Goal: Task Accomplishment & Management: Complete application form

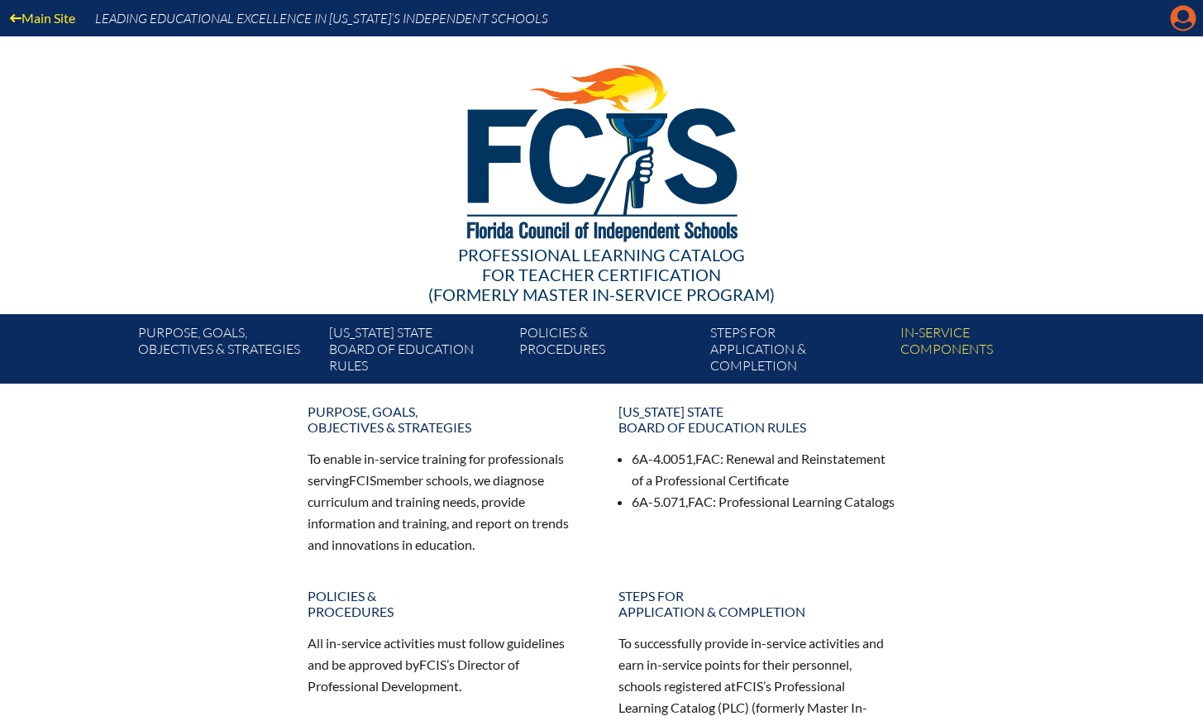
click at [1185, 5] on icon "Manage account" at bounding box center [1183, 18] width 26 height 26
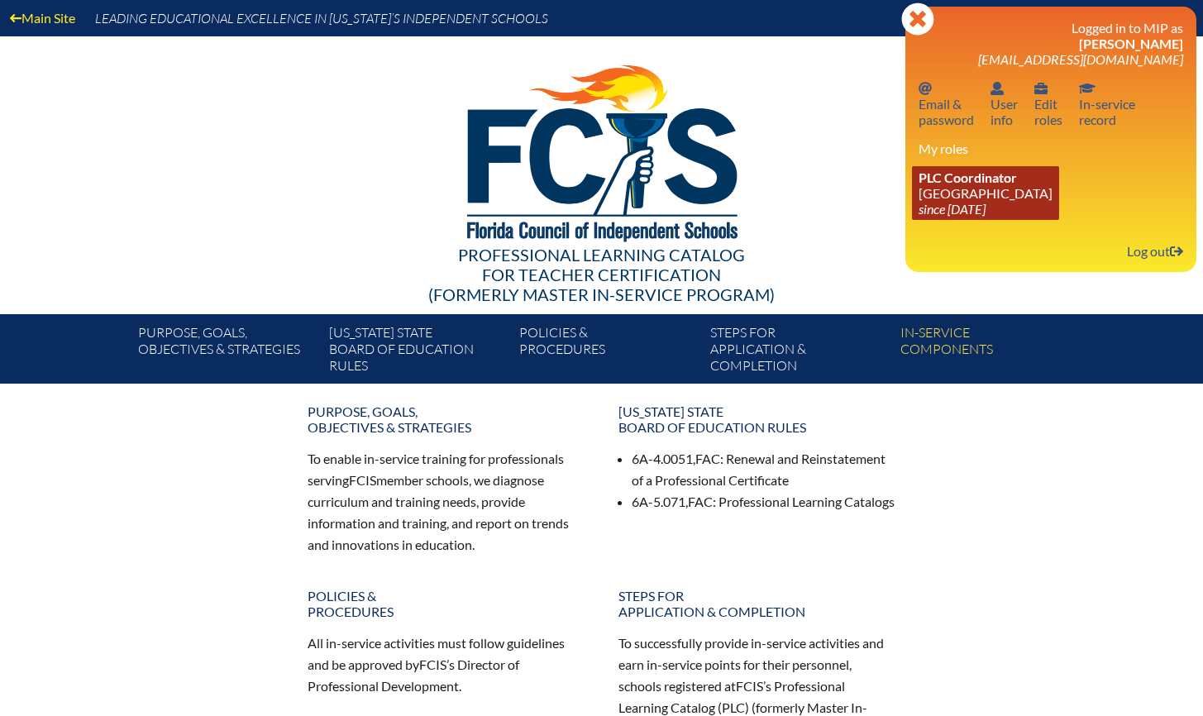
drag, startPoint x: 955, startPoint y: 182, endPoint x: 985, endPoint y: 179, distance: 29.9
click at [955, 182] on span "PLC Coordinator" at bounding box center [967, 177] width 98 height 16
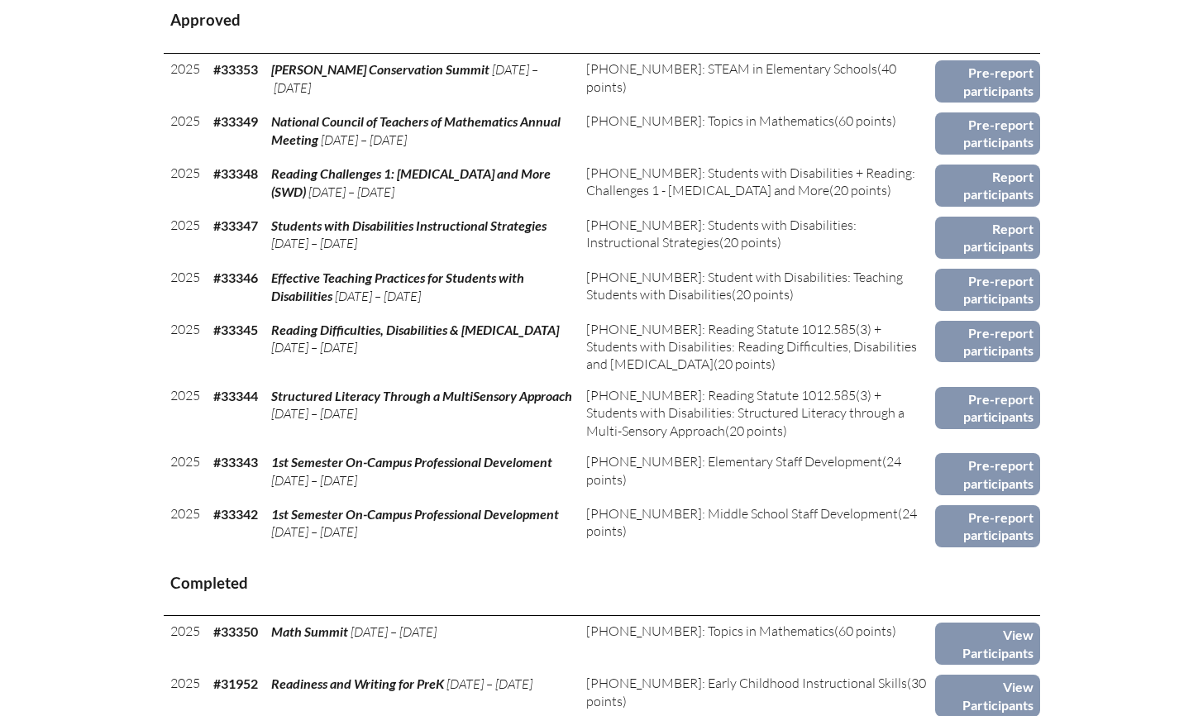
scroll to position [730, 0]
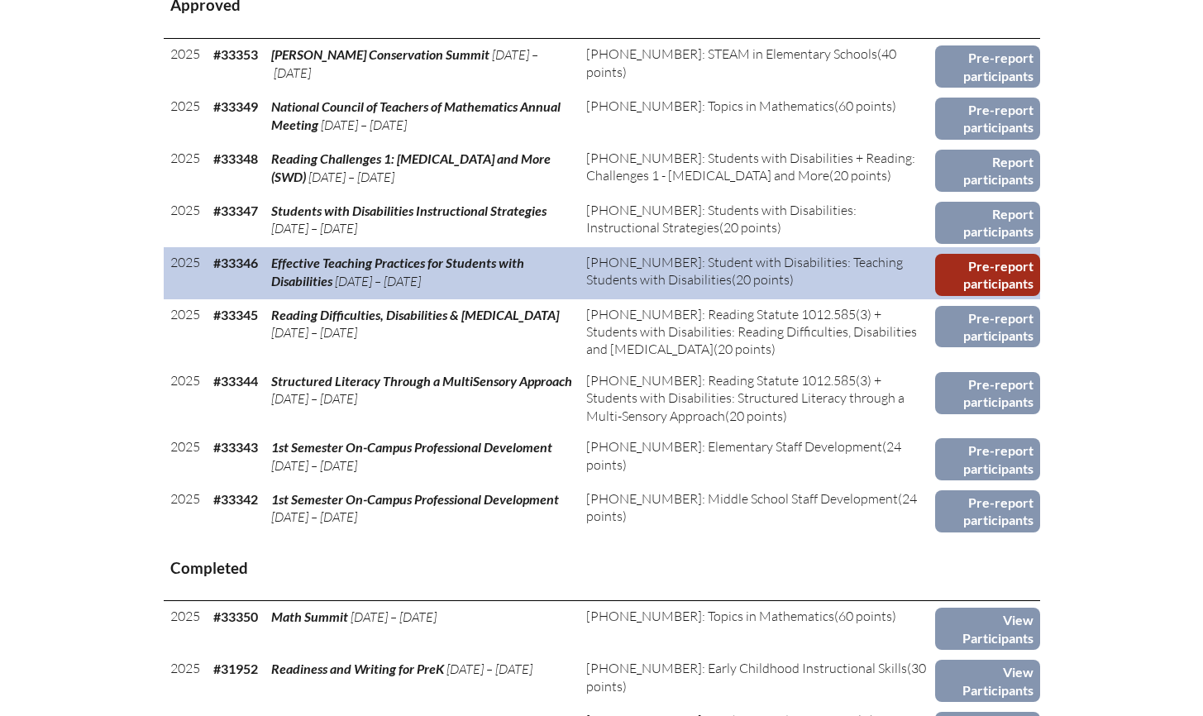
click at [989, 296] on link "Pre-report participants" at bounding box center [987, 275] width 105 height 42
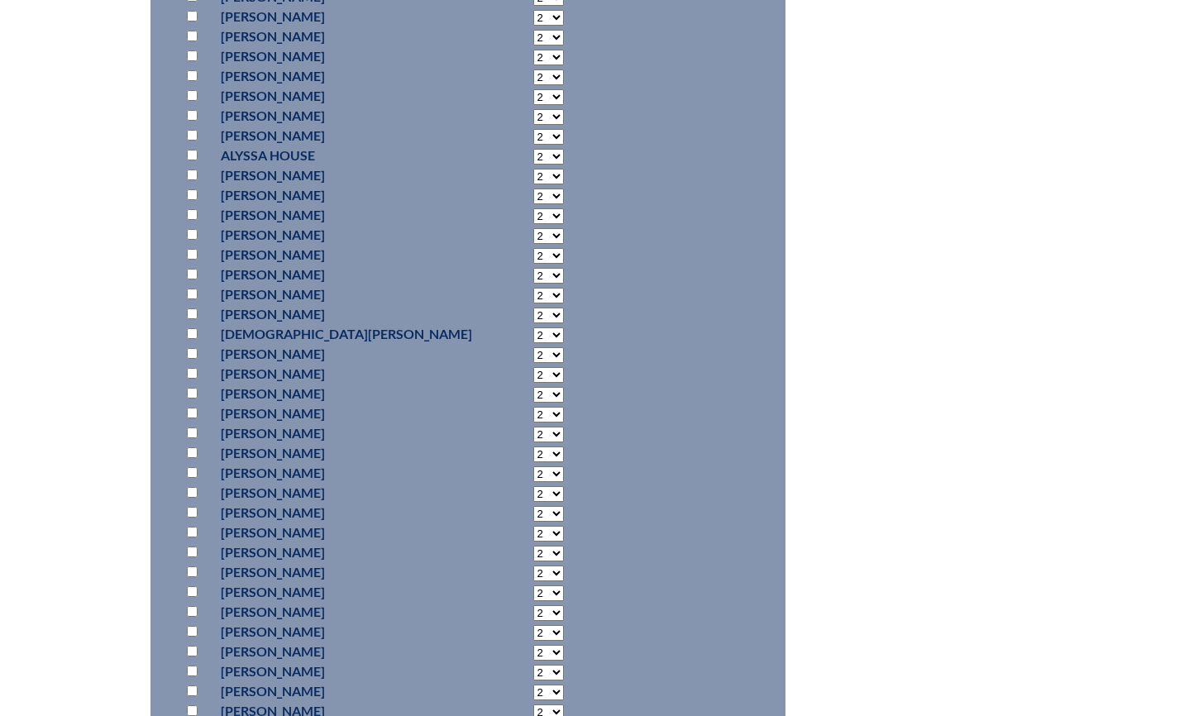
scroll to position [1253, 0]
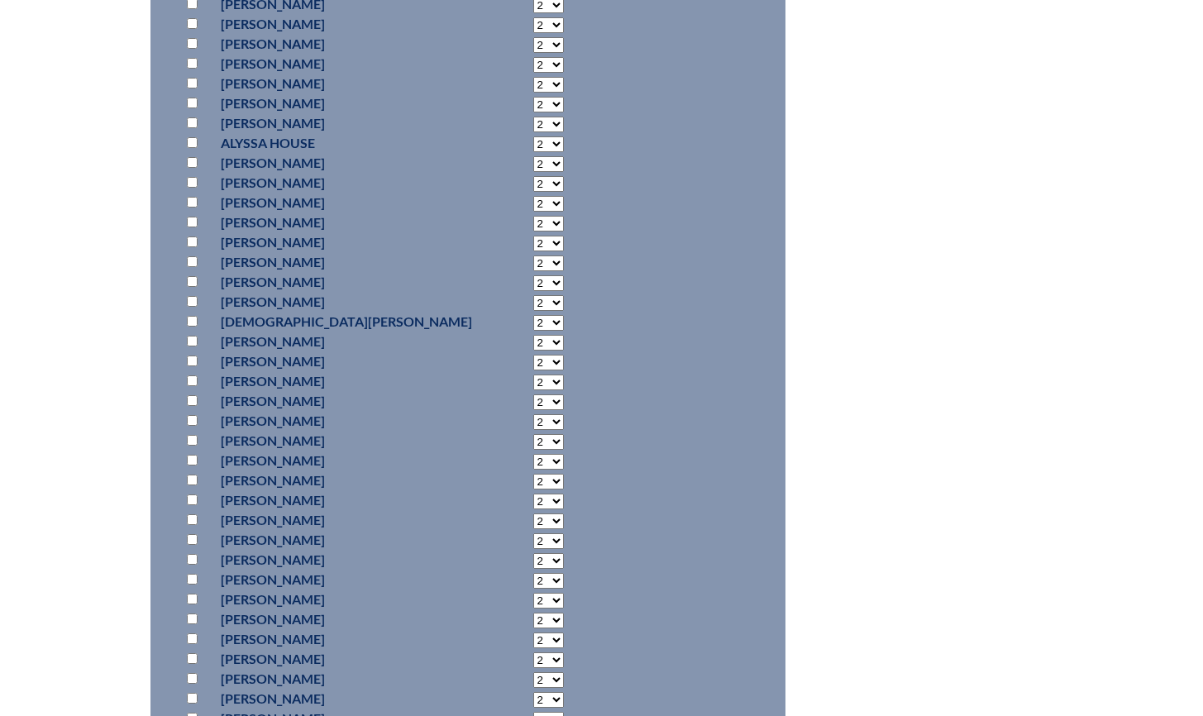
click at [191, 336] on input "checkbox" at bounding box center [192, 341] width 11 height 11
checkbox input "true"
click at [533, 335] on select "2 3 4 5 6 7 8 9 10 11 12 13 14 15 16 17 18 19 20 0" at bounding box center [548, 343] width 31 height 16
select select "20"
click at [533, 335] on select "2 3 4 5 6 7 8 9 10 11 12 13 14 15 16 17 18 19 20 0" at bounding box center [548, 343] width 31 height 16
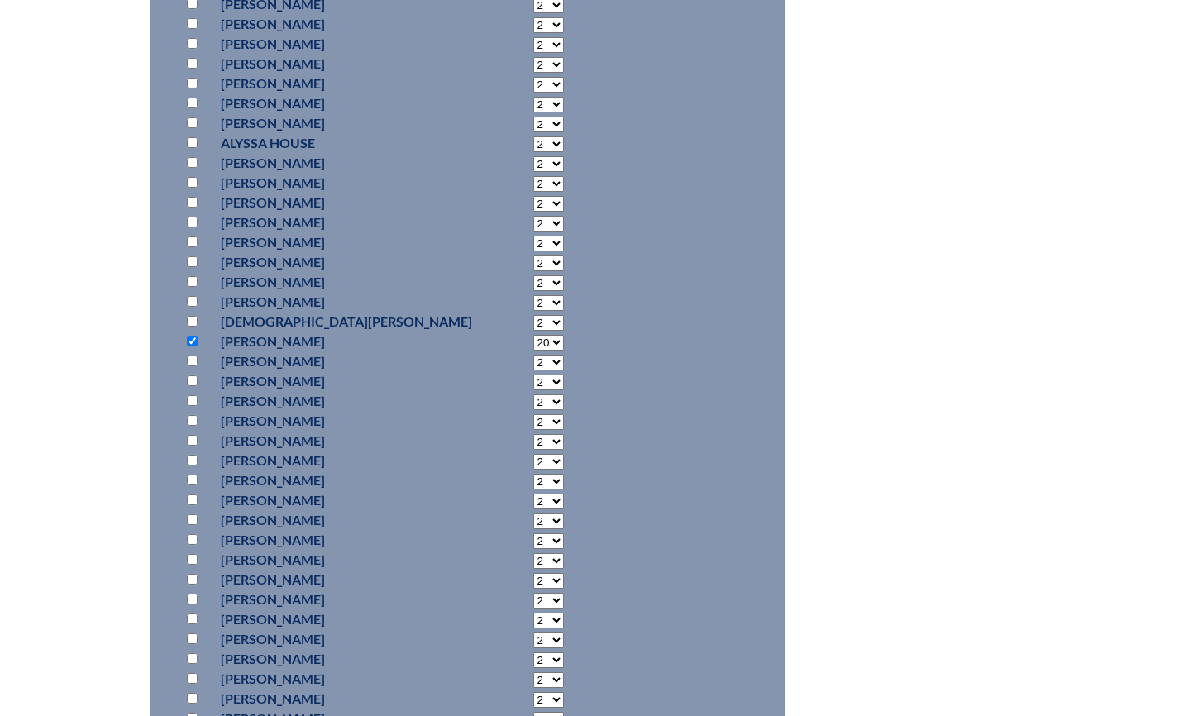
scroll to position [1782, 0]
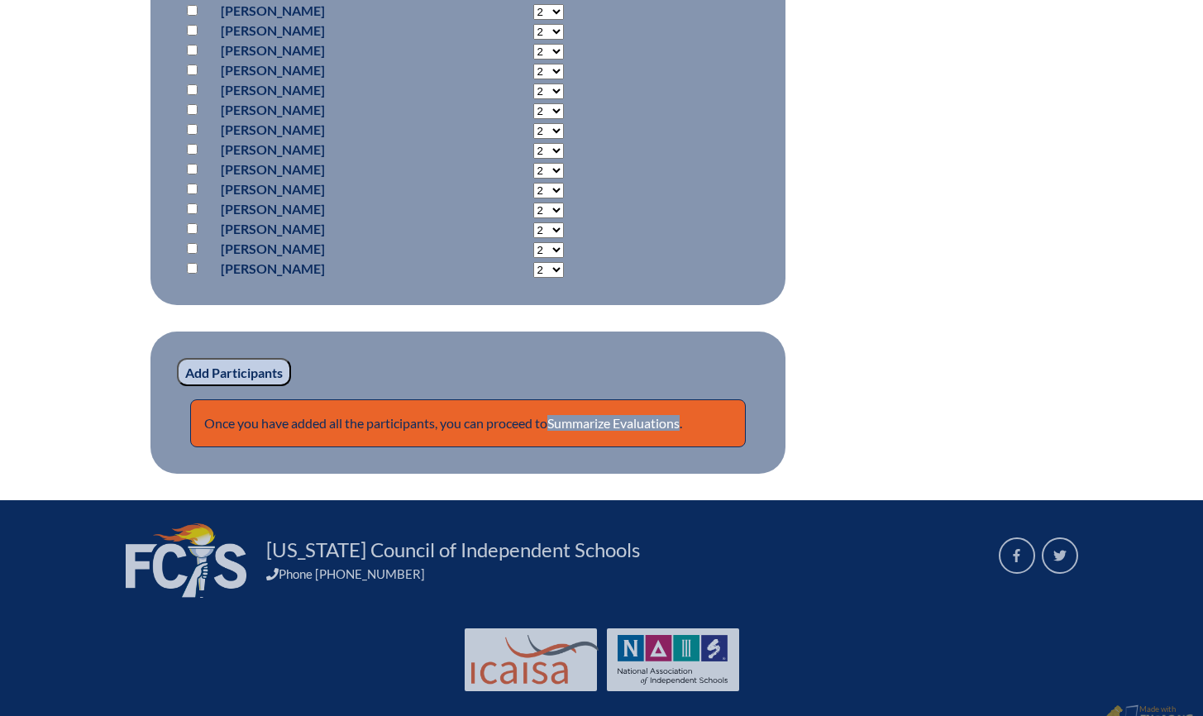
click at [260, 358] on input "Add Participants" at bounding box center [234, 372] width 114 height 28
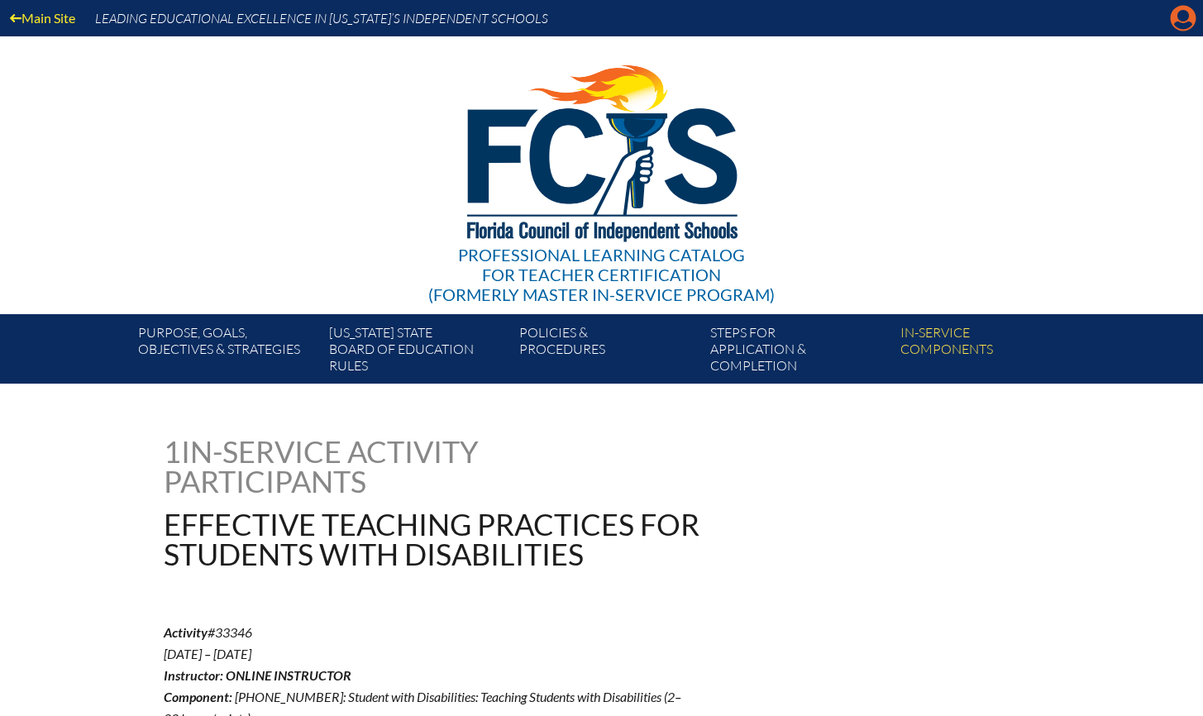
click at [1181, 17] on icon "Manage account" at bounding box center [1183, 18] width 26 height 26
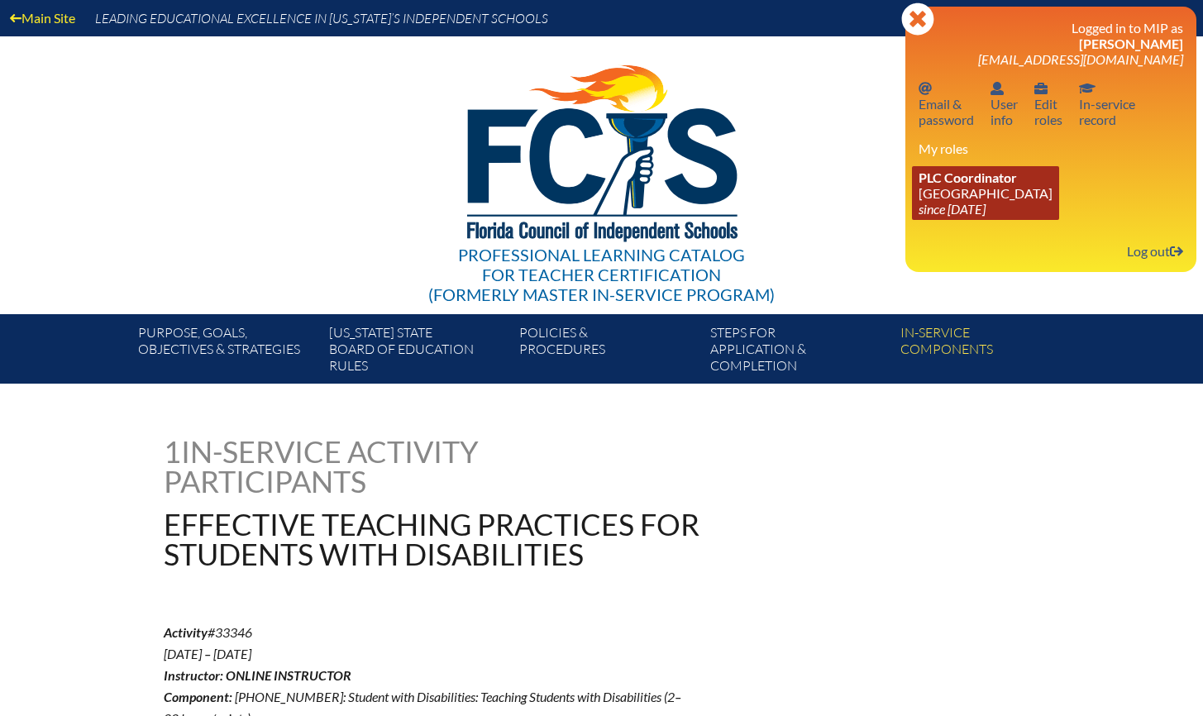
drag, startPoint x: 999, startPoint y: 184, endPoint x: 1046, endPoint y: 185, distance: 46.3
click at [999, 184] on link "PLC Coordinator Holy Comforter Episcopal School since 2006 Jun 1" at bounding box center [985, 193] width 147 height 54
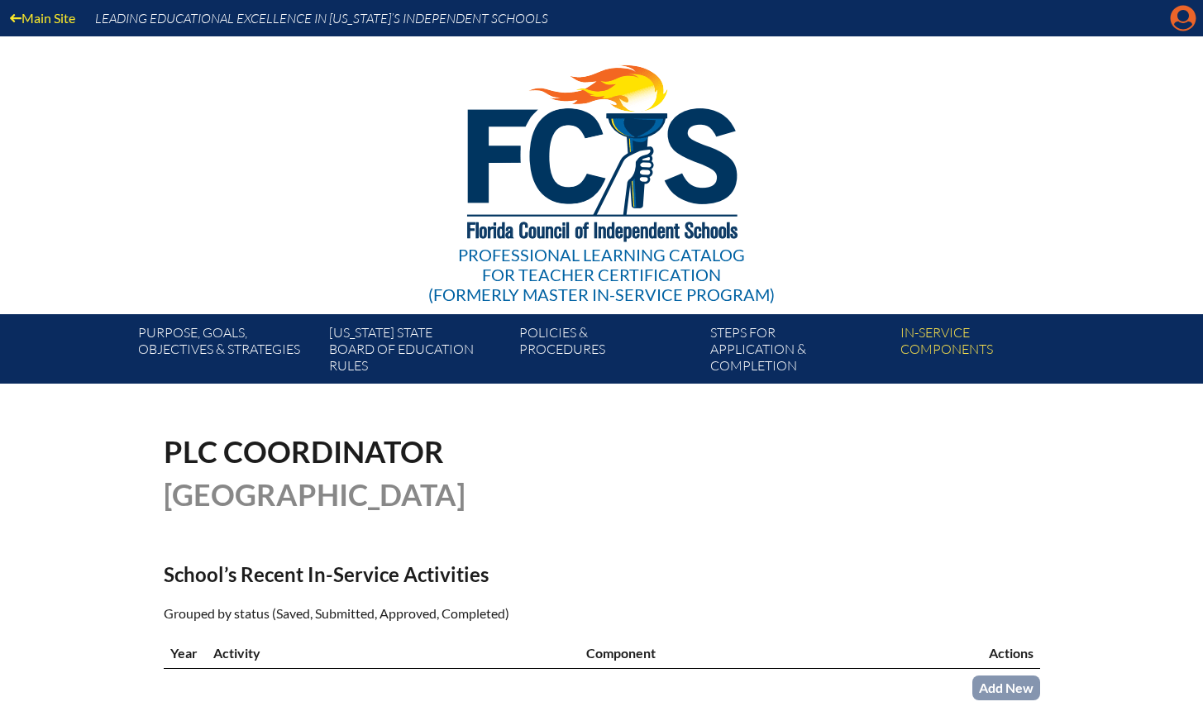
click at [1182, 17] on icon "Manage account" at bounding box center [1183, 18] width 26 height 26
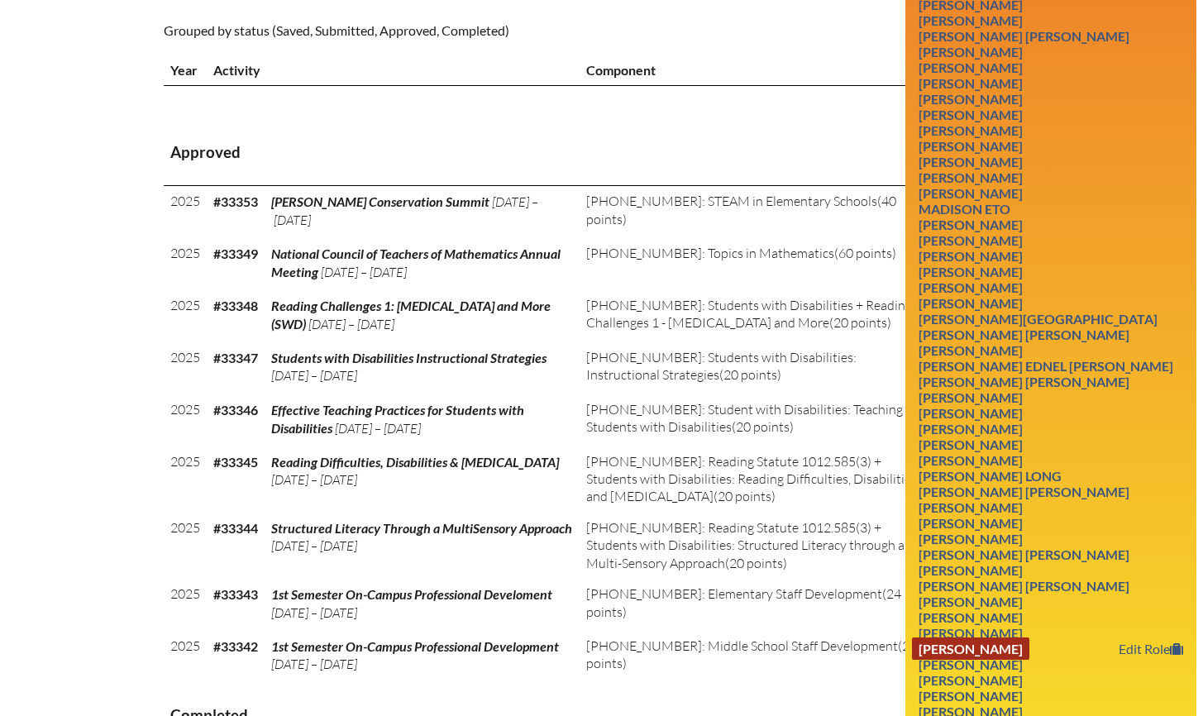
scroll to position [555, 0]
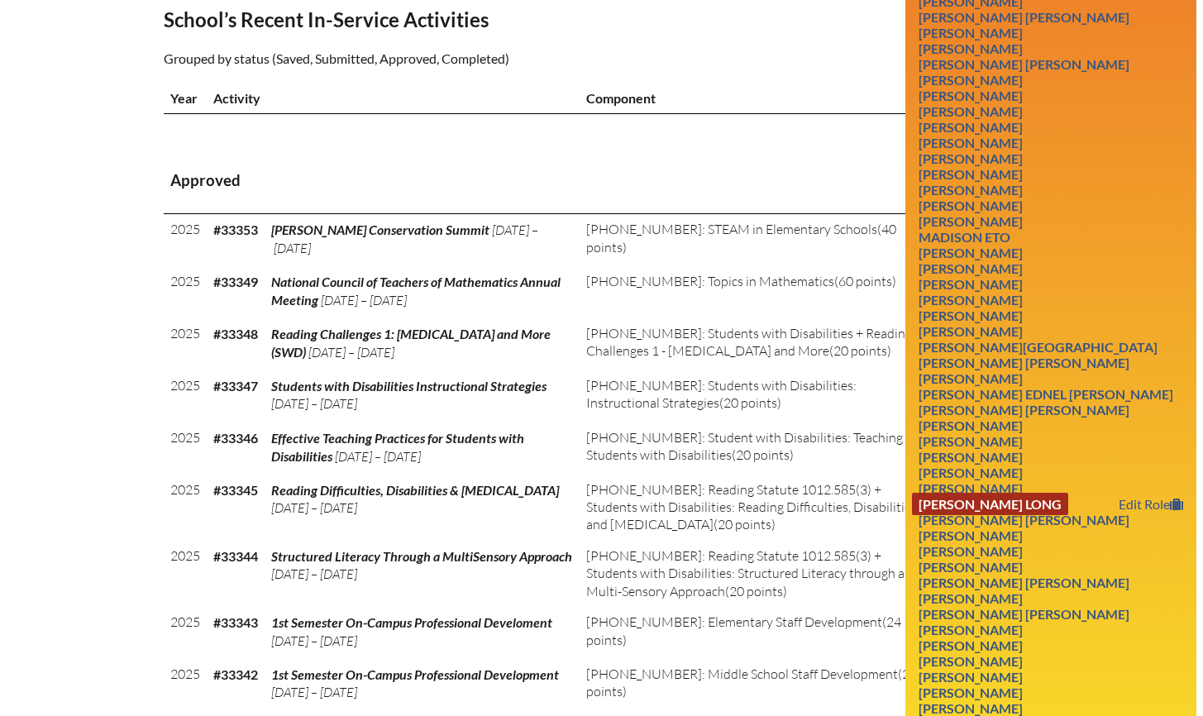
click at [1038, 515] on link "Alexandra Hauter Long" at bounding box center [990, 504] width 156 height 22
